Goal: Task Accomplishment & Management: Manage account settings

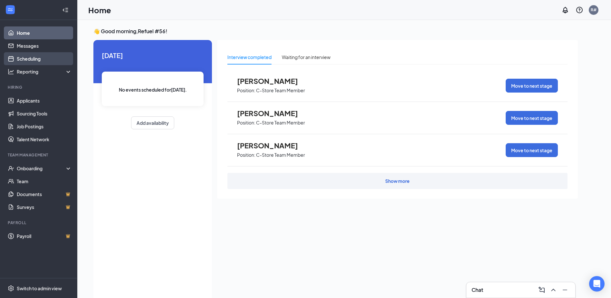
click at [22, 59] on link "Scheduling" at bounding box center [44, 58] width 55 height 13
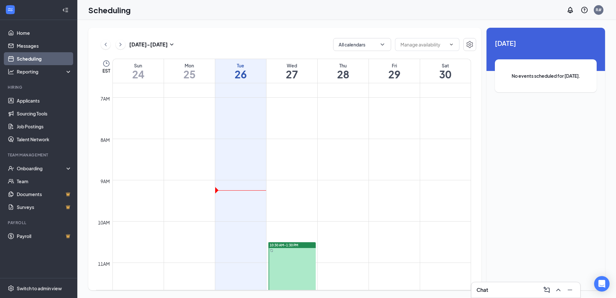
scroll to position [252, 0]
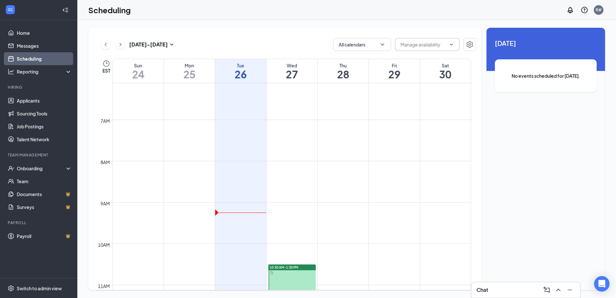
click at [452, 44] on icon "ChevronDown" at bounding box center [451, 44] width 5 height 5
click at [419, 59] on div "Delete all availability" at bounding box center [421, 59] width 42 height 7
type input "Delete all availability"
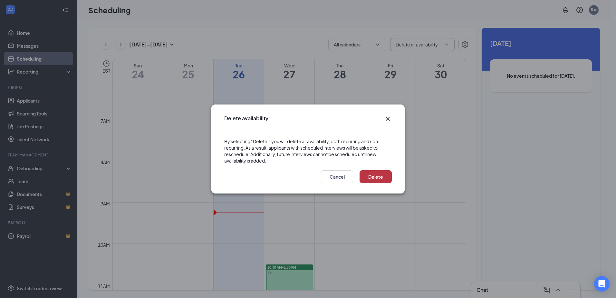
click at [376, 176] on button "Delete" at bounding box center [376, 176] width 32 height 13
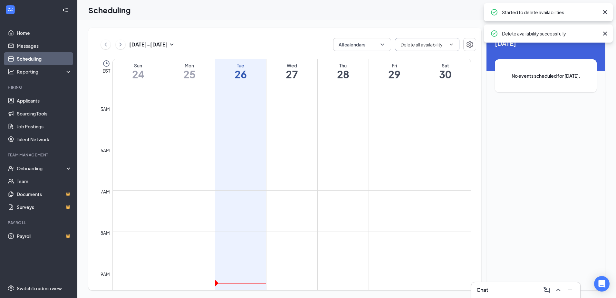
scroll to position [156, 0]
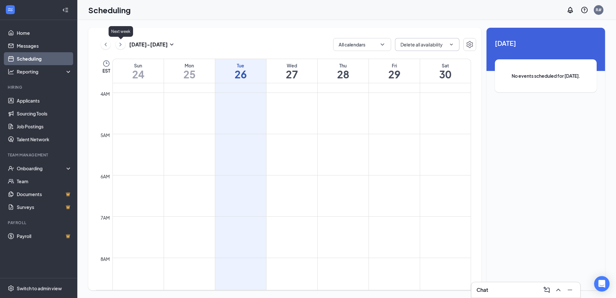
click at [122, 44] on icon "ChevronRight" at bounding box center [120, 45] width 6 height 8
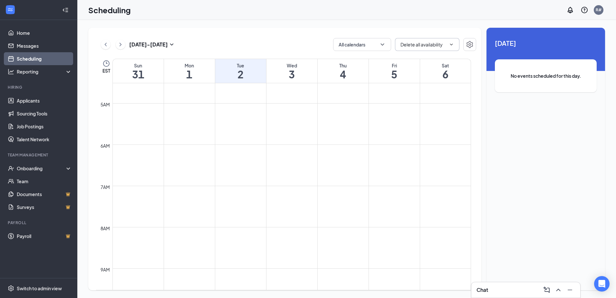
scroll to position [91, 0]
click at [25, 176] on link "Team" at bounding box center [44, 181] width 55 height 13
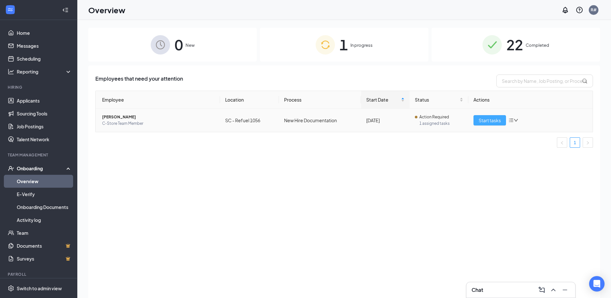
click at [491, 120] on span "Start tasks" at bounding box center [490, 120] width 22 height 7
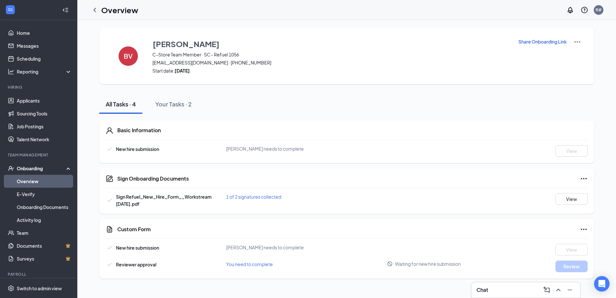
click at [577, 41] on img at bounding box center [577, 42] width 8 height 8
click at [580, 227] on icon "Ellipses" at bounding box center [584, 229] width 8 height 8
click at [453, 100] on div "All Tasks · 4 Your Tasks · 2" at bounding box center [346, 103] width 495 height 19
click at [21, 168] on div "Onboarding" at bounding box center [42, 168] width 50 height 6
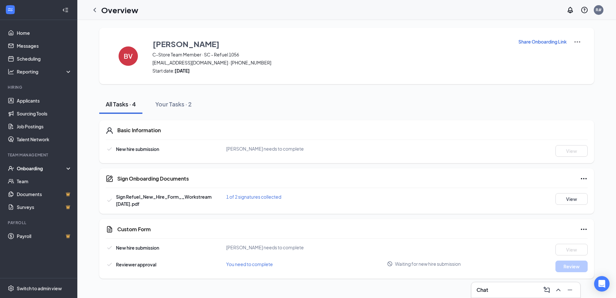
click at [29, 167] on div "Onboarding" at bounding box center [42, 168] width 50 height 6
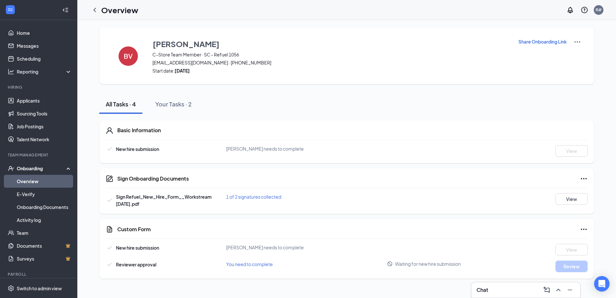
click at [30, 178] on link "Overview" at bounding box center [44, 181] width 55 height 13
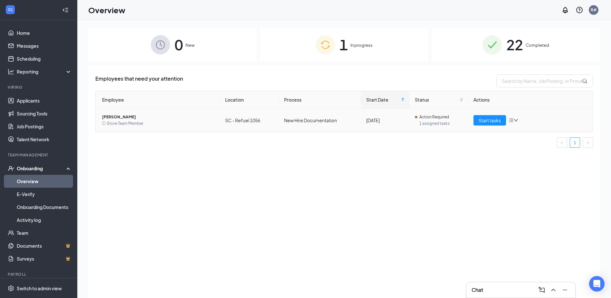
click at [515, 119] on icon "down" at bounding box center [516, 120] width 5 height 5
click at [523, 133] on div "Stop process" at bounding box center [548, 133] width 70 height 6
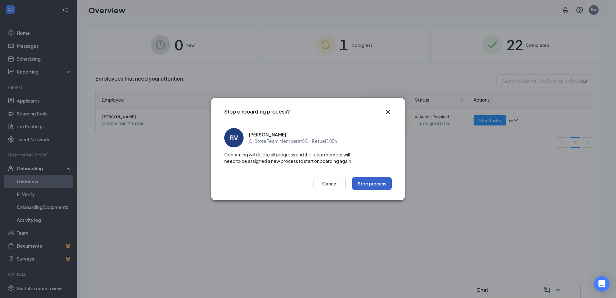
click at [371, 181] on button "Stop process" at bounding box center [372, 183] width 40 height 13
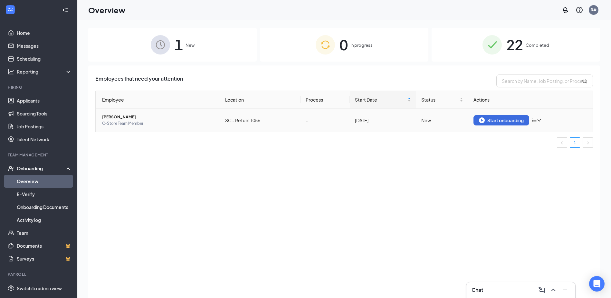
click at [537, 121] on icon "bars" at bounding box center [535, 121] width 4 height 4
click at [542, 132] on div "Remove from onboarding" at bounding box center [571, 133] width 70 height 6
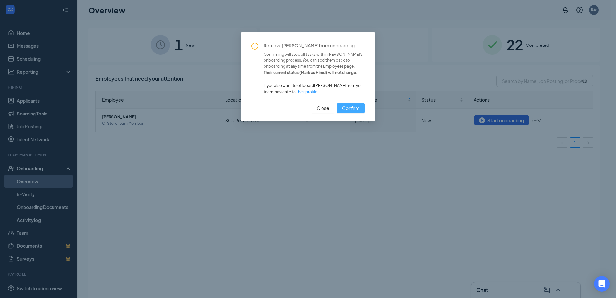
click at [354, 108] on span "Confirm" at bounding box center [350, 107] width 17 height 7
